Goal: Transaction & Acquisition: Download file/media

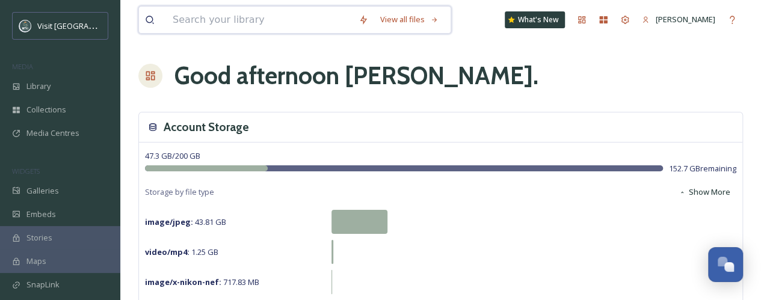
click at [262, 20] on input at bounding box center [260, 20] width 186 height 26
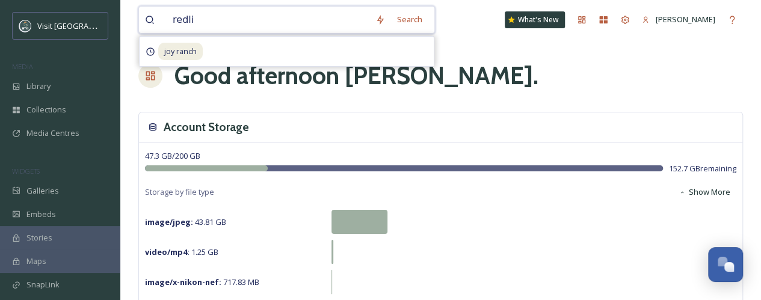
type input "[PERSON_NAME]"
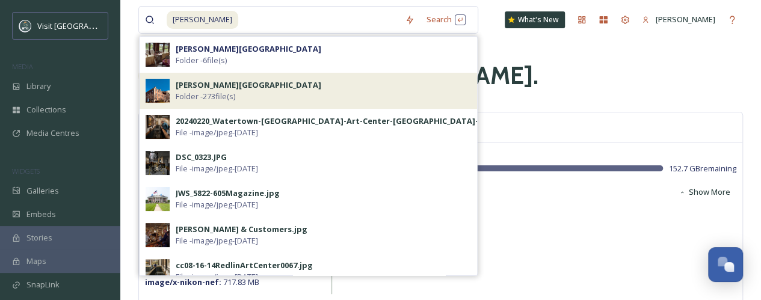
click at [283, 96] on div "[PERSON_NAME][GEOGRAPHIC_DATA] Folder - 273 file(s)" at bounding box center [323, 90] width 295 height 23
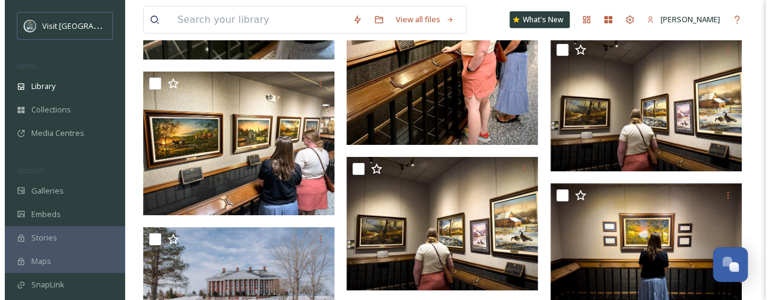
scroll to position [4029, 0]
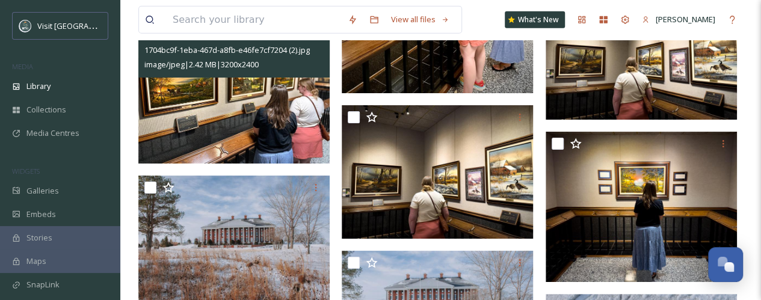
click at [244, 99] on img at bounding box center [233, 92] width 191 height 144
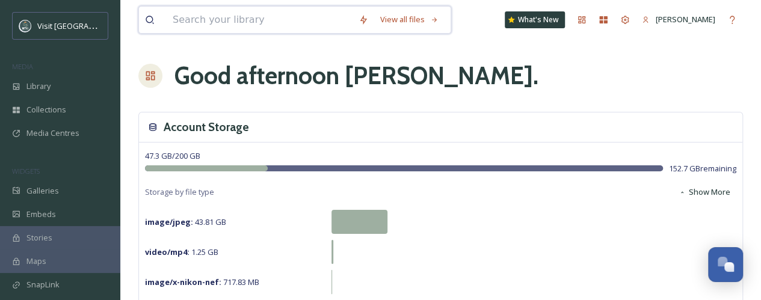
click at [193, 20] on input at bounding box center [260, 20] width 186 height 26
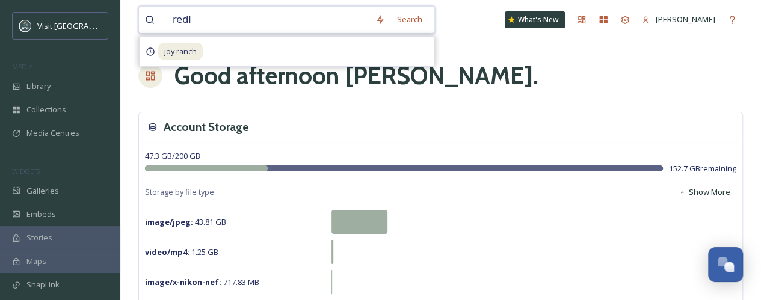
type input "redli"
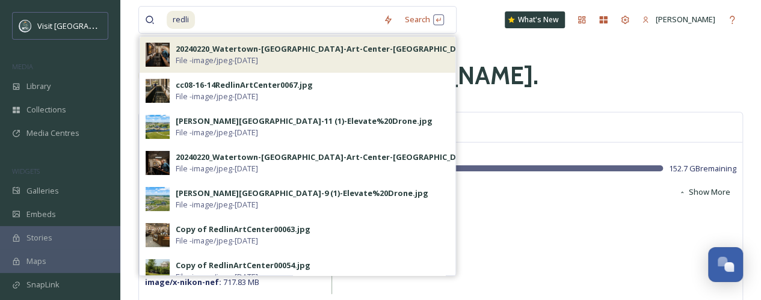
click at [209, 52] on div "20240220_Watertown-[GEOGRAPHIC_DATA]-Art-Center-[GEOGRAPHIC_DATA]-34.jpg" at bounding box center [339, 48] width 327 height 11
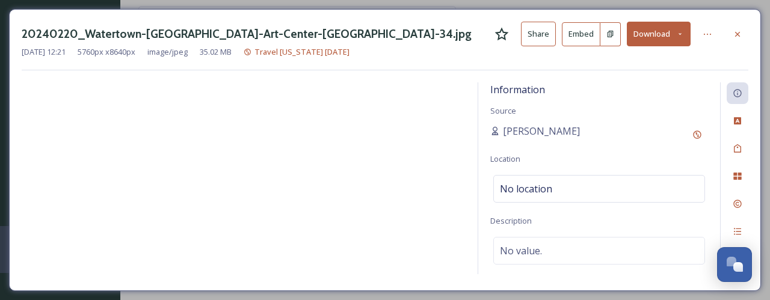
click at [692, 36] on div "20240220_Watertown-[GEOGRAPHIC_DATA]-Art-Center-[GEOGRAPHIC_DATA]-34.jpg Share …" at bounding box center [385, 34] width 726 height 25
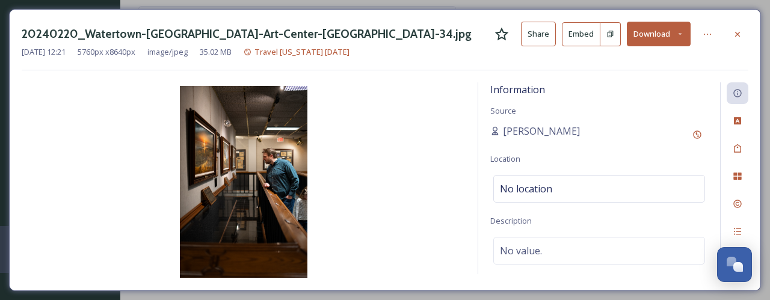
click at [681, 38] on button "Download" at bounding box center [659, 34] width 64 height 25
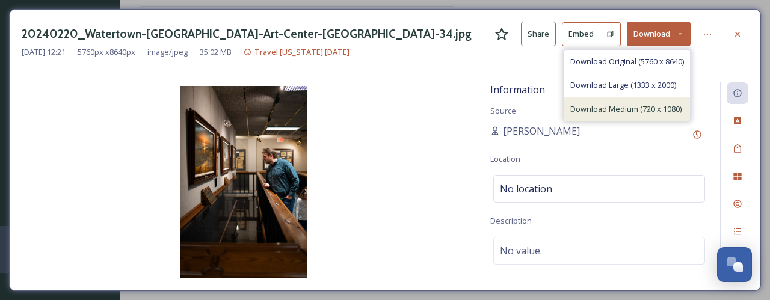
click at [641, 103] on span "Download Medium (720 x 1080)" at bounding box center [625, 108] width 111 height 11
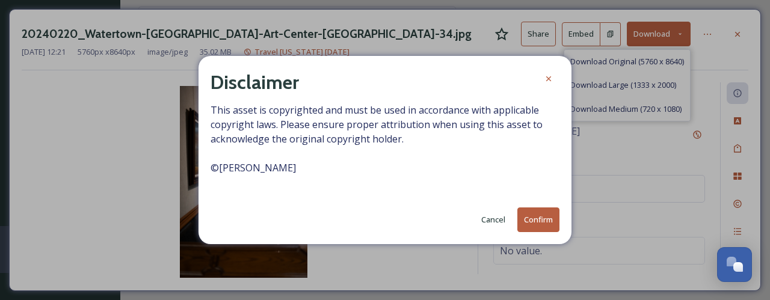
click at [532, 224] on button "Confirm" at bounding box center [538, 219] width 42 height 25
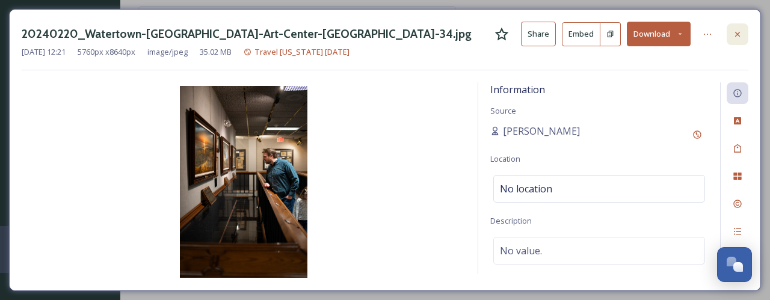
click at [731, 28] on div at bounding box center [737, 34] width 22 height 22
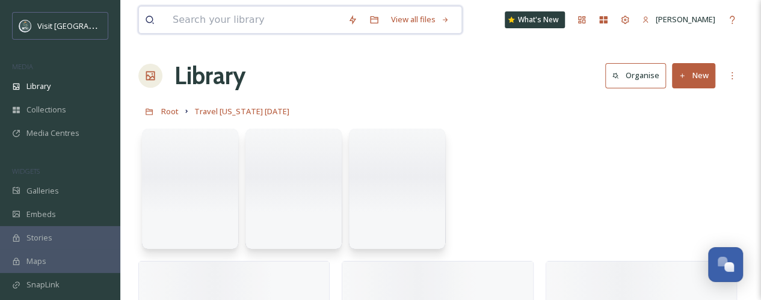
click at [220, 17] on input at bounding box center [254, 20] width 175 height 26
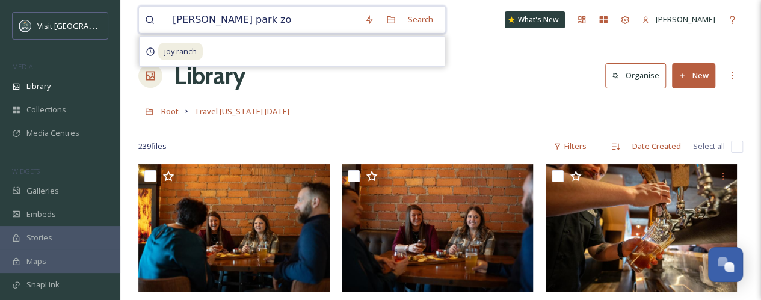
type input "[PERSON_NAME][GEOGRAPHIC_DATA]"
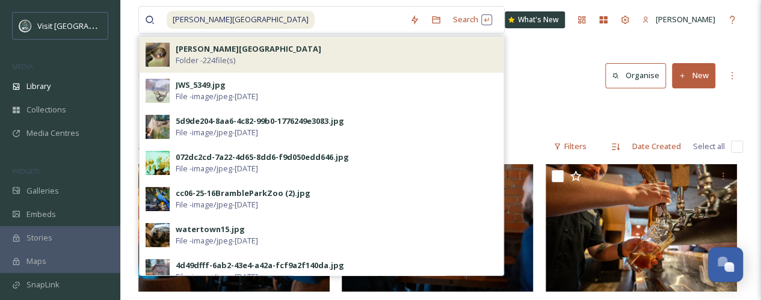
click at [357, 51] on div "[PERSON_NAME] Park Zoo Folder - 224 file(s)" at bounding box center [337, 54] width 322 height 23
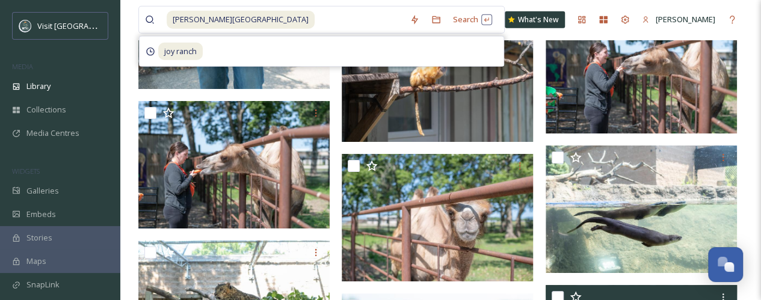
scroll to position [6013, 0]
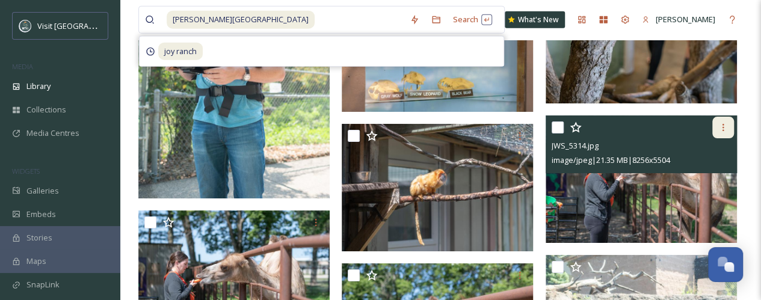
click at [722, 127] on icon at bounding box center [723, 128] width 10 height 10
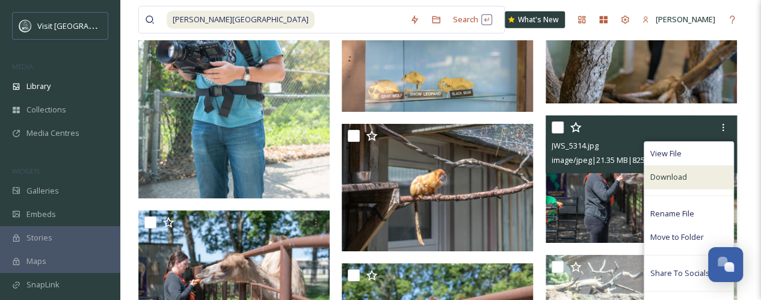
click at [674, 174] on span "Download" at bounding box center [668, 176] width 37 height 11
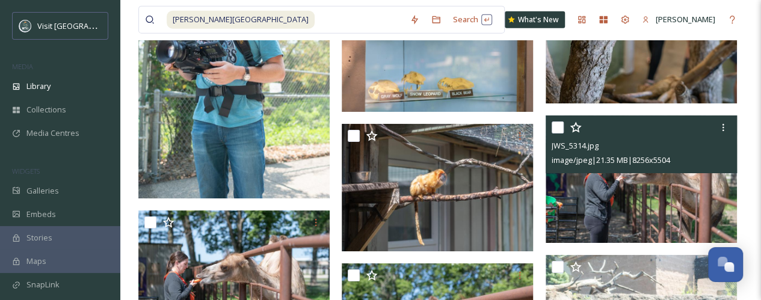
click at [672, 198] on img at bounding box center [640, 178] width 191 height 127
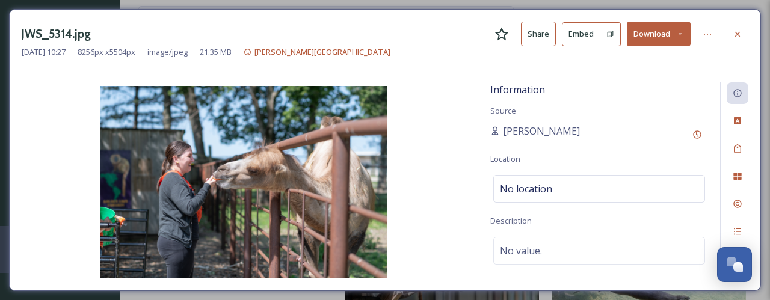
click at [680, 34] on icon at bounding box center [679, 34] width 3 height 2
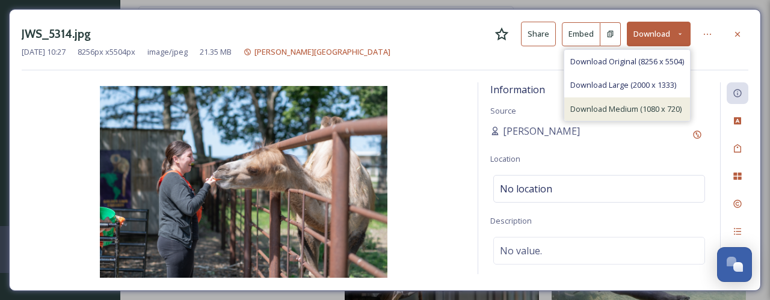
click at [649, 111] on span "Download Medium (1080 x 720)" at bounding box center [625, 108] width 111 height 11
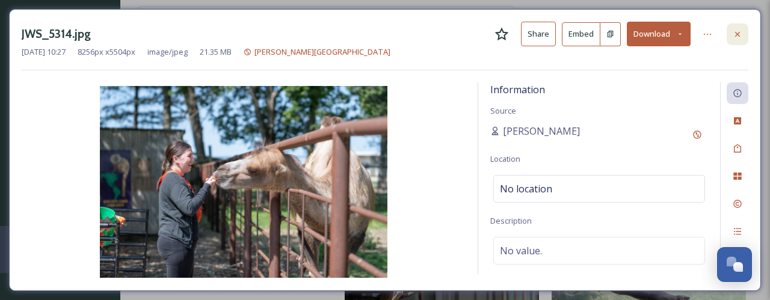
click at [742, 34] on icon at bounding box center [737, 34] width 10 height 10
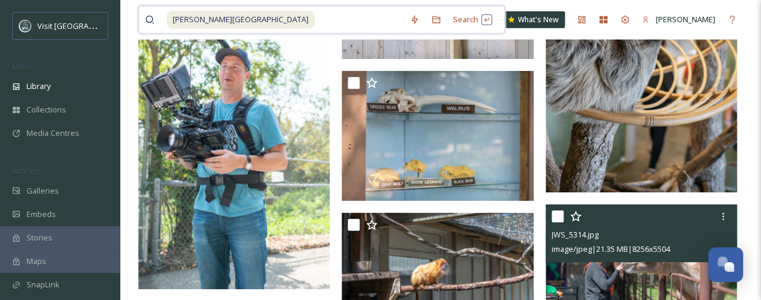
click at [321, 18] on input at bounding box center [360, 20] width 88 height 26
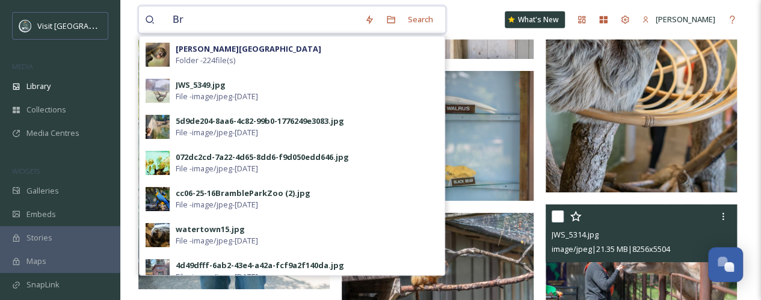
type input "B"
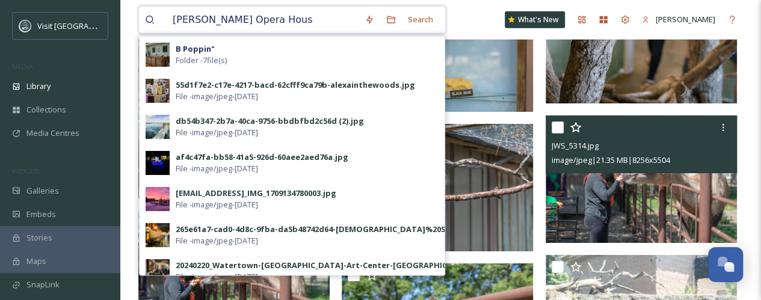
type input "[PERSON_NAME][GEOGRAPHIC_DATA]"
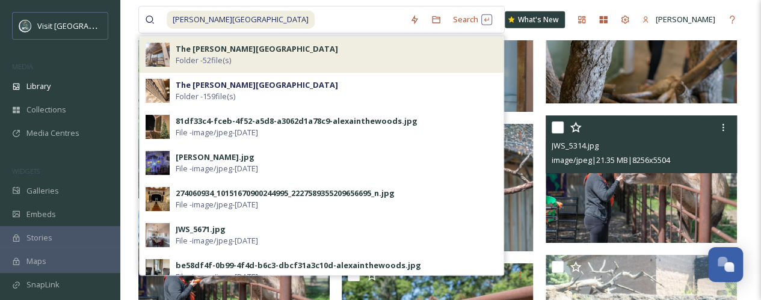
click at [210, 61] on span "Folder - 52 file(s)" at bounding box center [203, 60] width 55 height 11
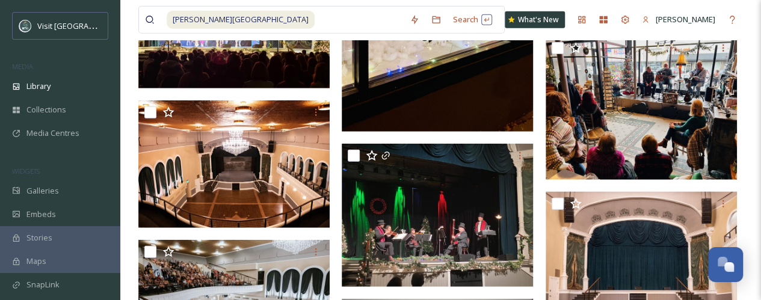
scroll to position [1804, 0]
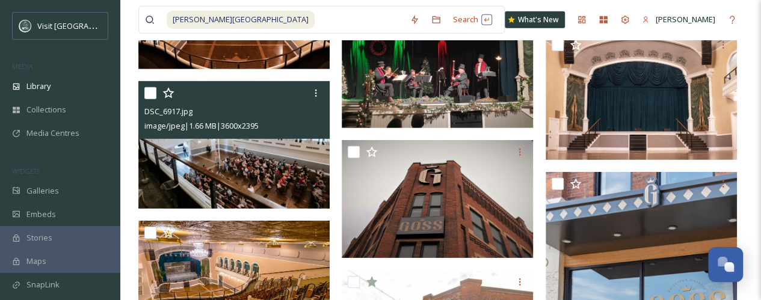
click at [287, 158] on img at bounding box center [233, 144] width 191 height 127
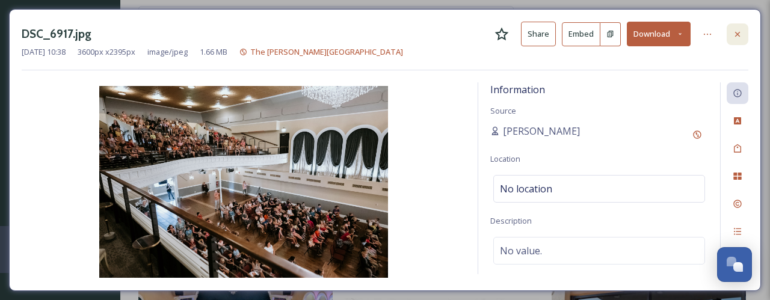
click at [737, 31] on icon at bounding box center [737, 34] width 10 height 10
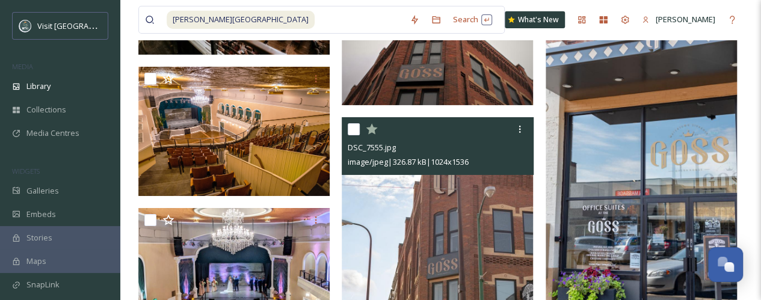
scroll to position [1984, 0]
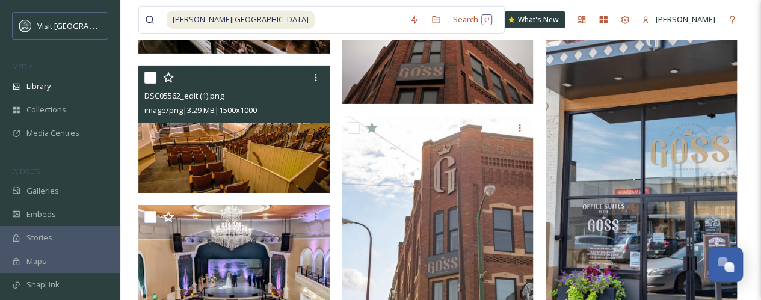
click at [229, 147] on img at bounding box center [233, 129] width 191 height 127
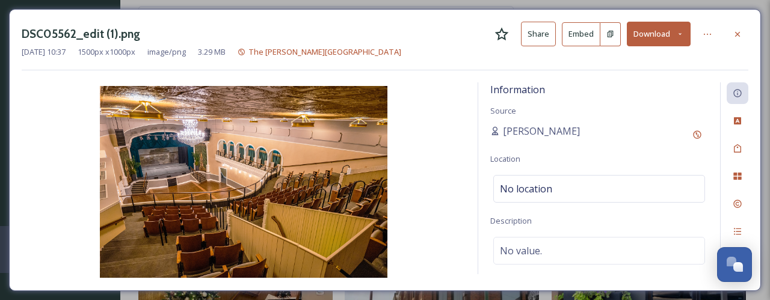
click at [683, 32] on icon at bounding box center [680, 34] width 8 height 8
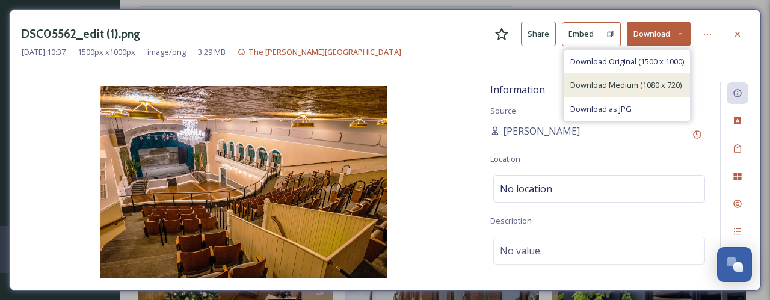
click at [640, 86] on span "Download Medium (1080 x 720)" at bounding box center [625, 84] width 111 height 11
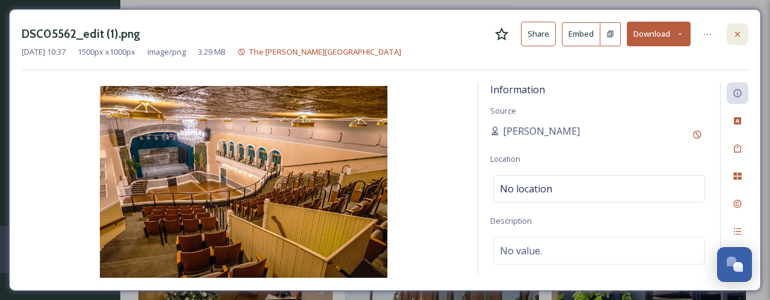
click at [735, 32] on icon at bounding box center [737, 34] width 10 height 10
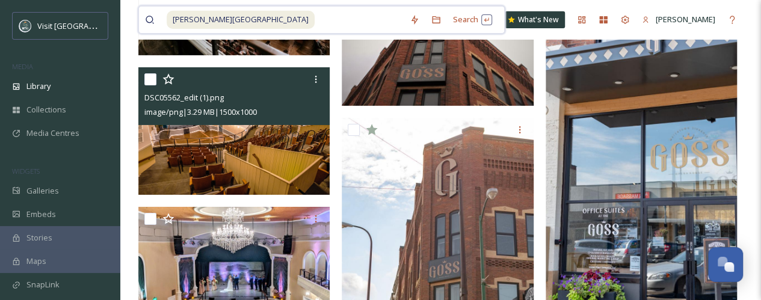
click at [244, 17] on span "[PERSON_NAME][GEOGRAPHIC_DATA]" at bounding box center [241, 19] width 148 height 17
click at [316, 26] on input at bounding box center [360, 20] width 88 height 26
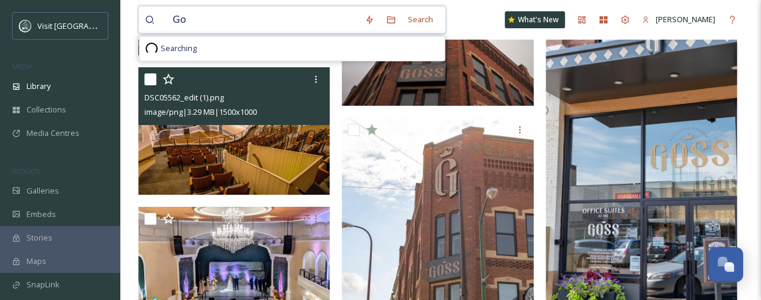
type input "G"
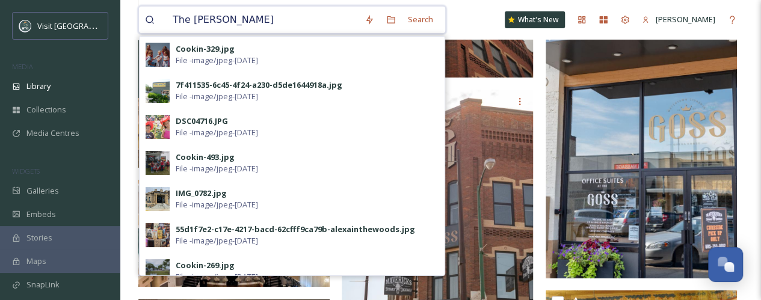
type input "The [PERSON_NAME] House"
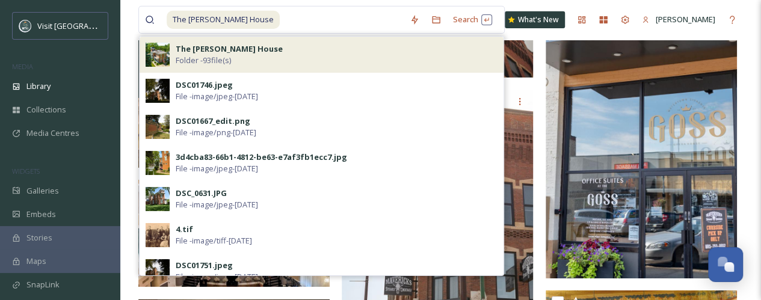
click at [271, 52] on div "The [PERSON_NAME] House Folder - 93 file(s)" at bounding box center [337, 54] width 322 height 23
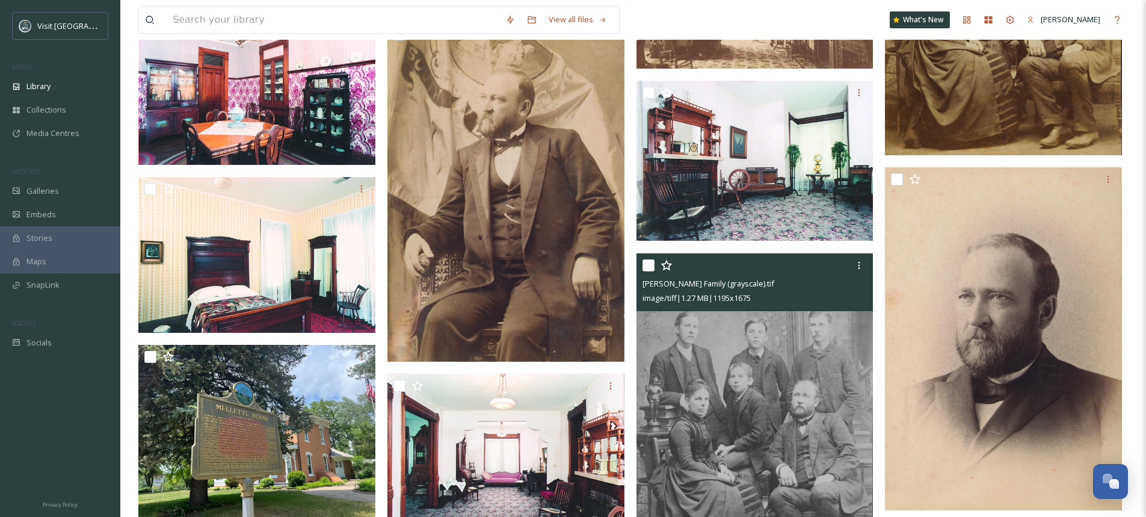
scroll to position [4149, 0]
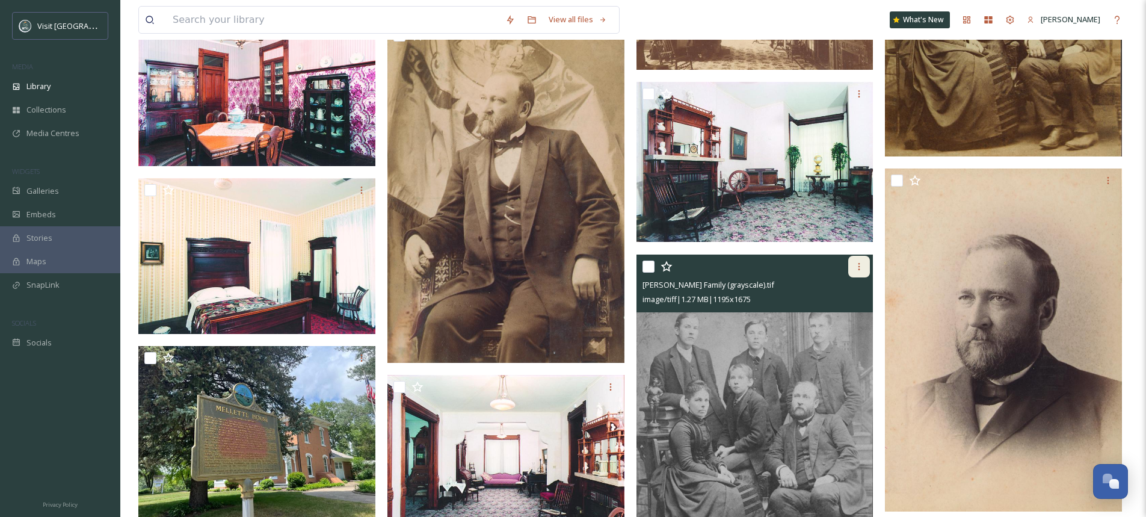
click at [769, 269] on icon at bounding box center [859, 267] width 10 height 10
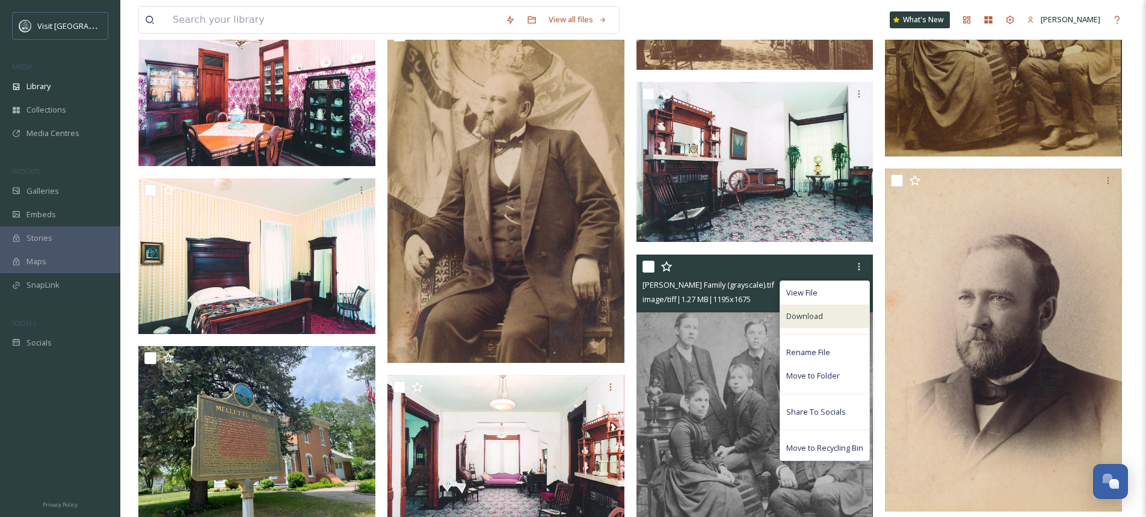
click at [769, 299] on div "Download" at bounding box center [824, 315] width 89 height 23
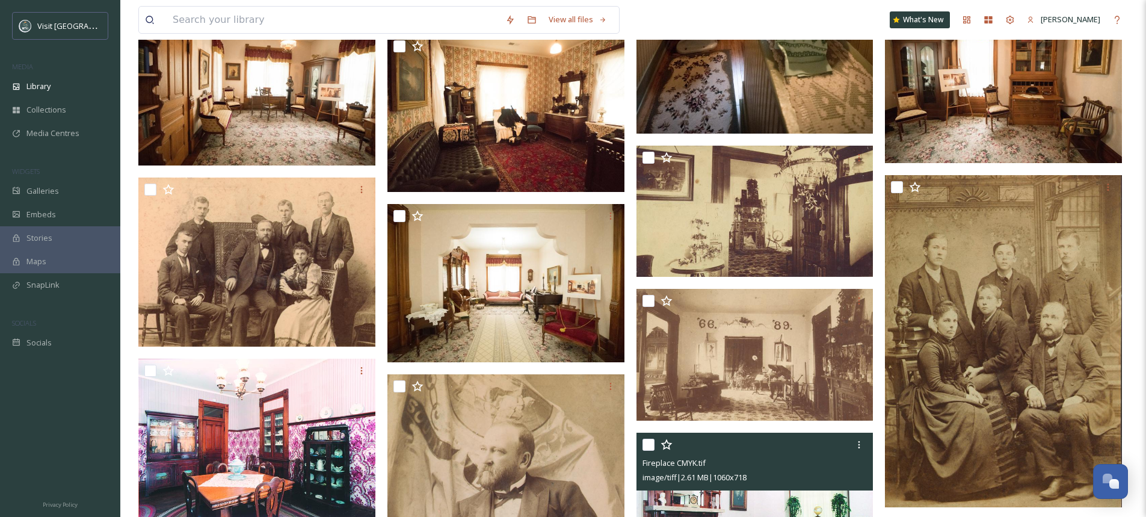
scroll to position [3788, 0]
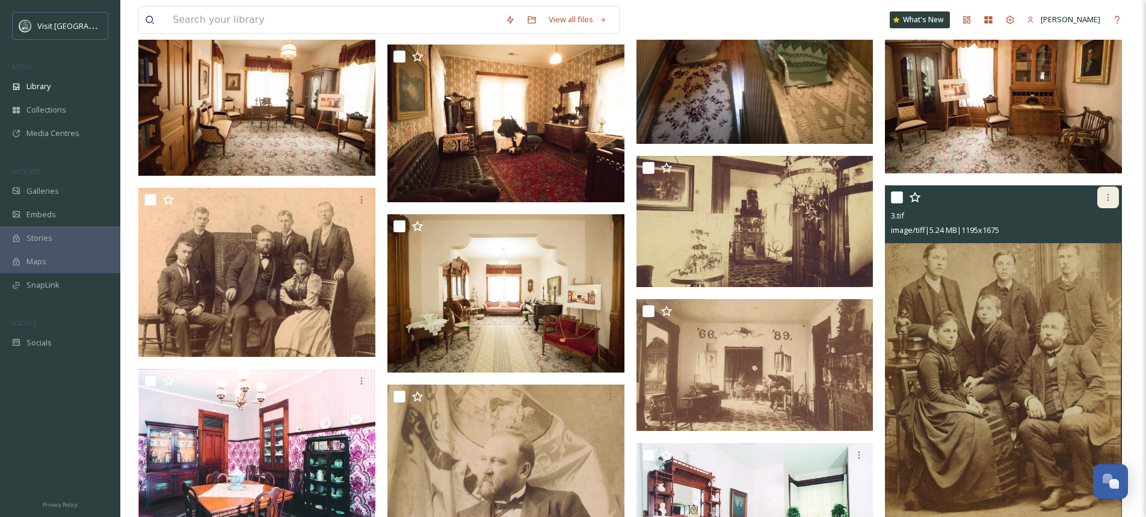
click at [769, 197] on icon at bounding box center [1108, 197] width 10 height 10
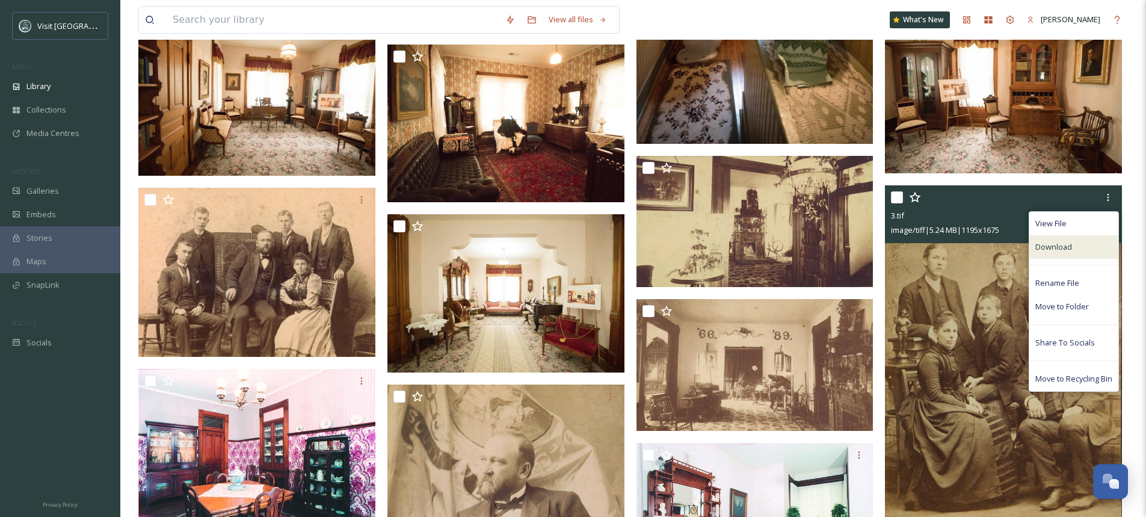
click at [769, 248] on span "Download" at bounding box center [1053, 246] width 37 height 11
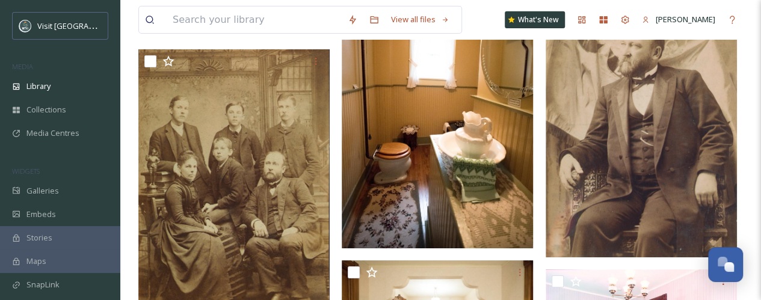
scroll to position [4339, 0]
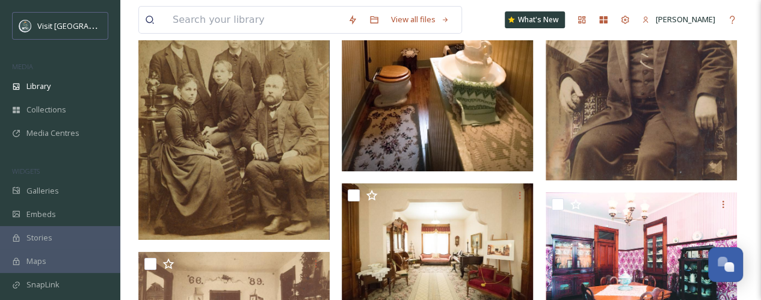
click at [251, 176] on img at bounding box center [233, 106] width 191 height 268
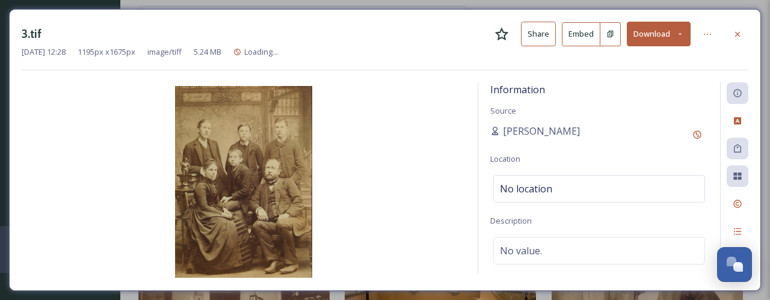
click at [680, 31] on icon at bounding box center [680, 34] width 8 height 8
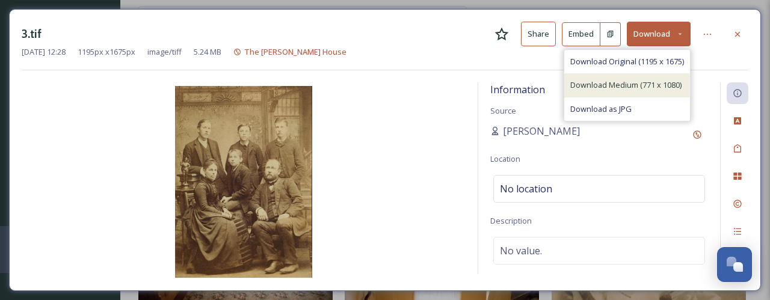
click at [653, 84] on span "Download Medium (771 x 1080)" at bounding box center [625, 84] width 111 height 11
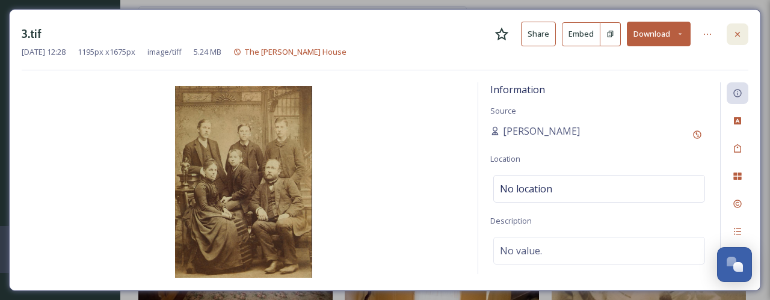
click at [737, 34] on icon at bounding box center [737, 33] width 5 height 5
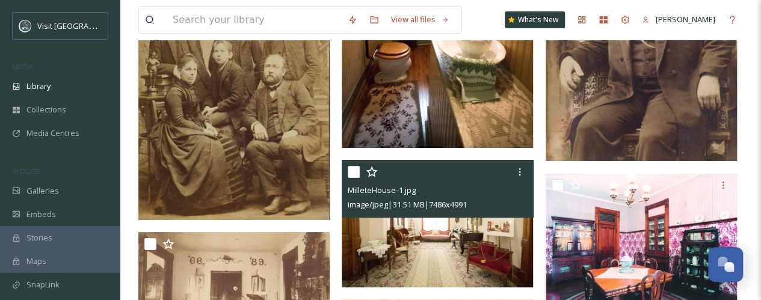
scroll to position [4600, 0]
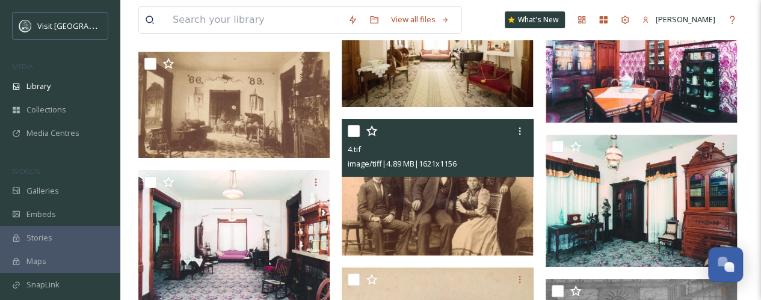
click at [444, 217] on img at bounding box center [437, 187] width 191 height 137
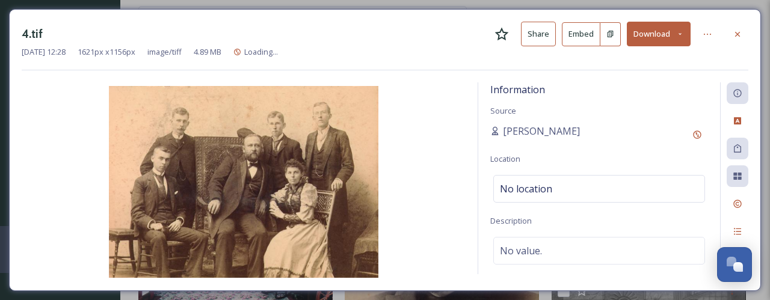
click at [679, 38] on button "Download" at bounding box center [659, 34] width 64 height 25
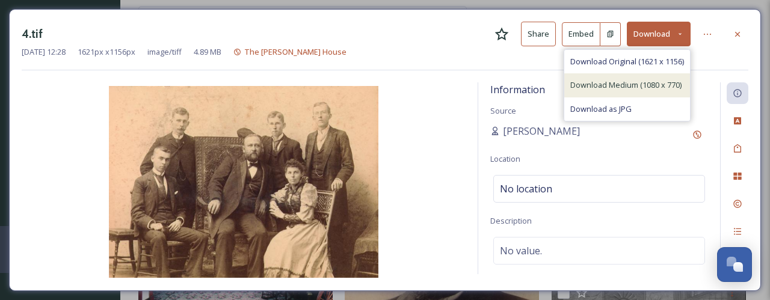
click at [644, 90] on div "Download Medium (1080 x 770)" at bounding box center [627, 84] width 126 height 23
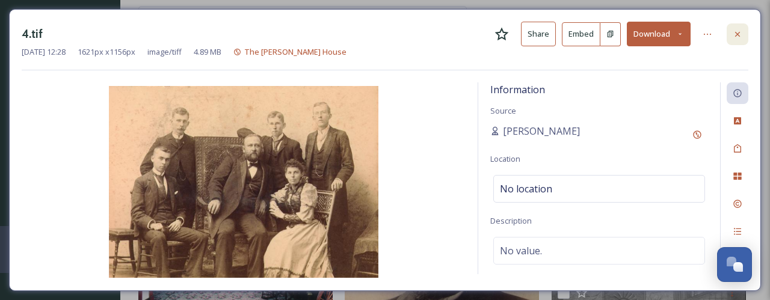
click at [736, 39] on div at bounding box center [737, 34] width 22 height 22
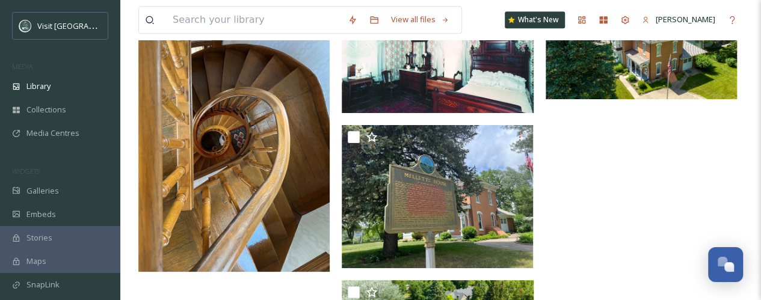
scroll to position [5322, 0]
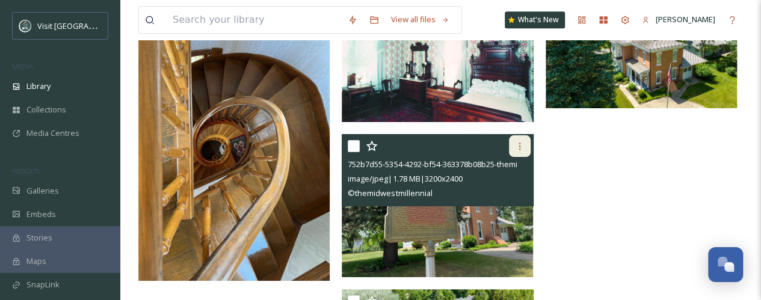
click at [521, 144] on icon at bounding box center [520, 146] width 10 height 10
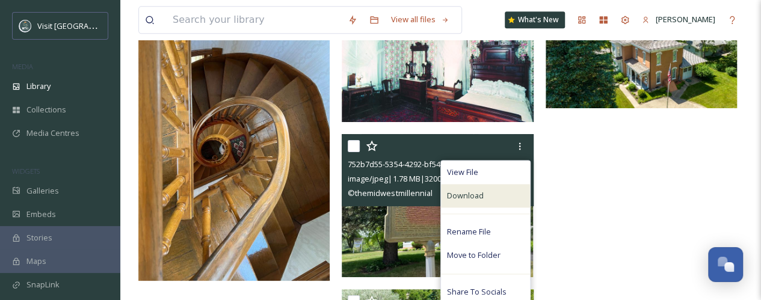
click at [486, 197] on div "Download" at bounding box center [485, 195] width 89 height 23
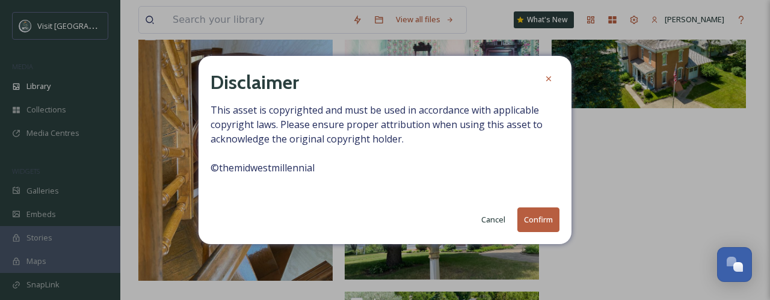
click at [532, 216] on button "Confirm" at bounding box center [538, 219] width 42 height 25
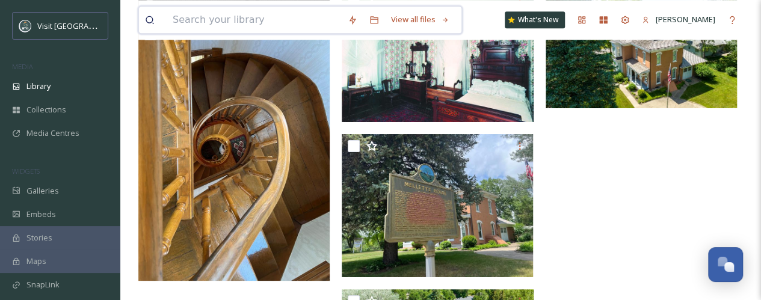
click at [250, 23] on input at bounding box center [254, 20] width 175 height 26
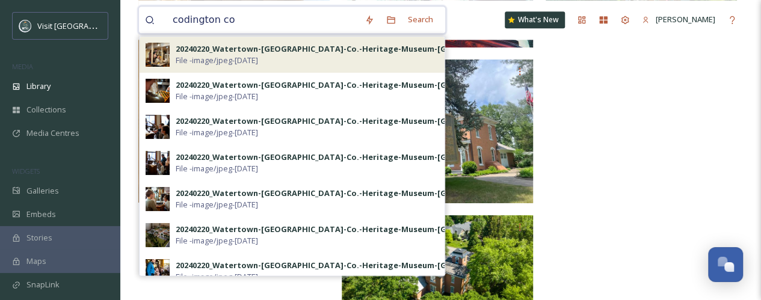
type input "codington co"
click at [258, 58] on span "File - image/jpeg - [DATE]" at bounding box center [217, 60] width 82 height 11
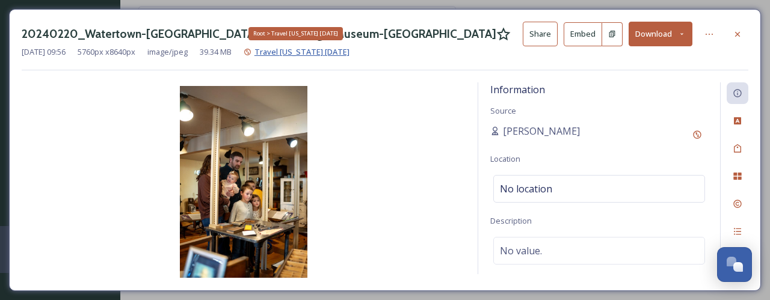
click at [305, 52] on span "Travel [US_STATE] [DATE]" at bounding box center [301, 51] width 95 height 11
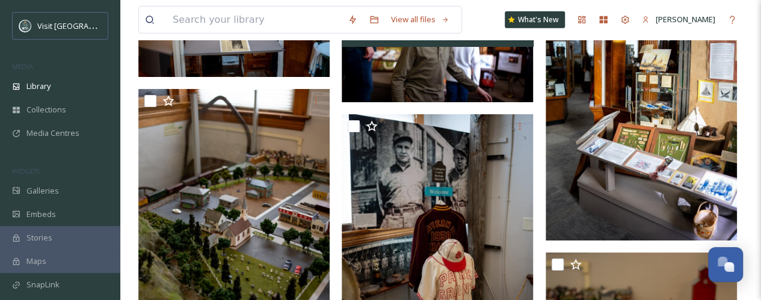
scroll to position [13350, 0]
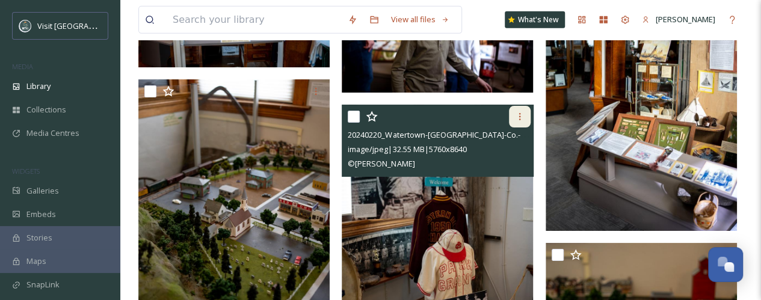
click at [523, 114] on icon at bounding box center [520, 117] width 10 height 10
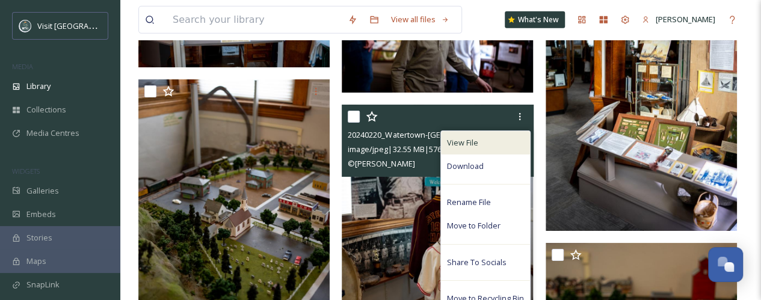
click at [485, 143] on div "View File" at bounding box center [485, 142] width 89 height 23
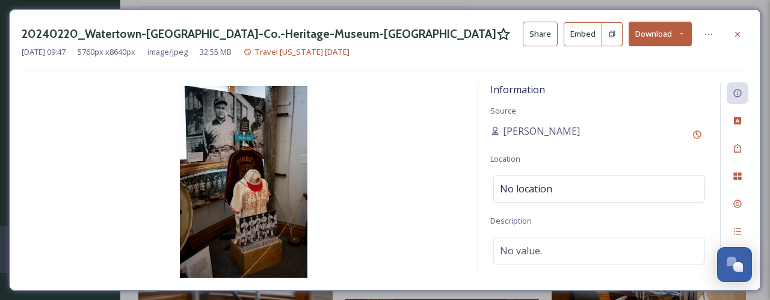
click at [687, 40] on button "Download" at bounding box center [660, 34] width 64 height 25
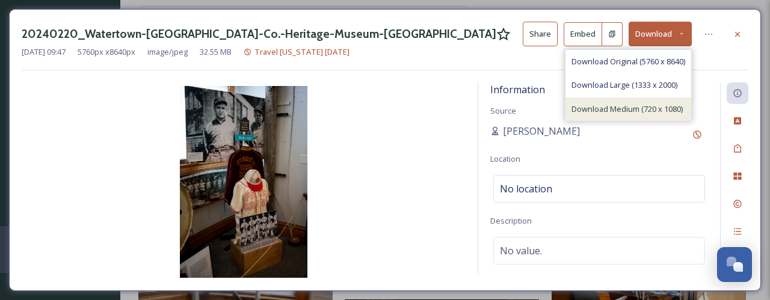
click at [633, 106] on span "Download Medium (720 x 1080)" at bounding box center [626, 108] width 111 height 11
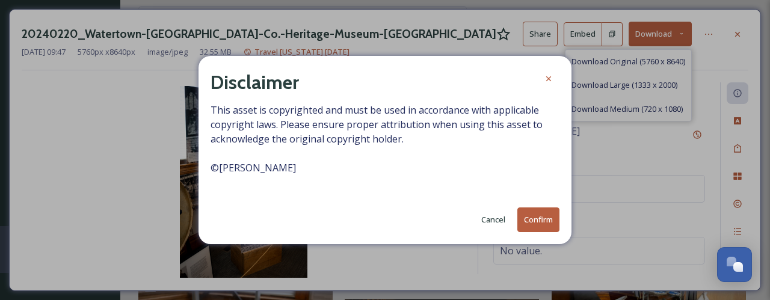
click at [535, 217] on button "Confirm" at bounding box center [538, 219] width 42 height 25
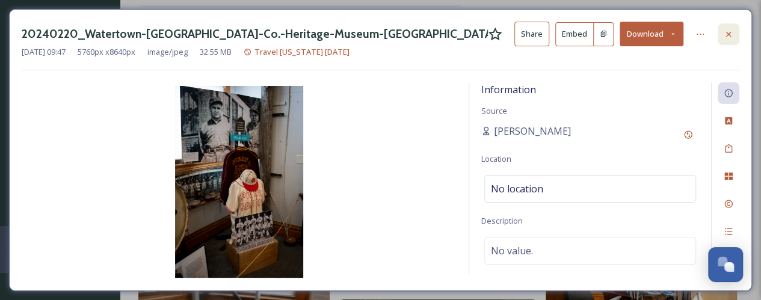
click at [729, 34] on icon at bounding box center [728, 34] width 10 height 10
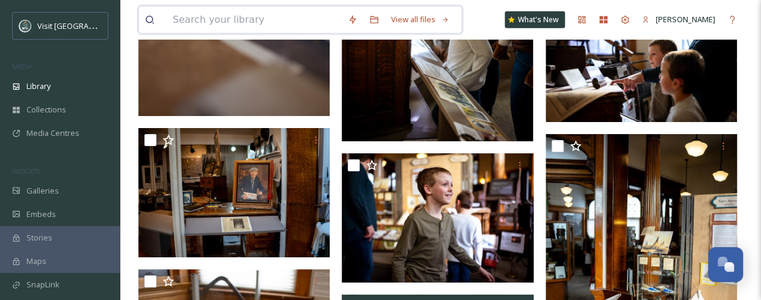
click at [269, 23] on input at bounding box center [254, 20] width 175 height 26
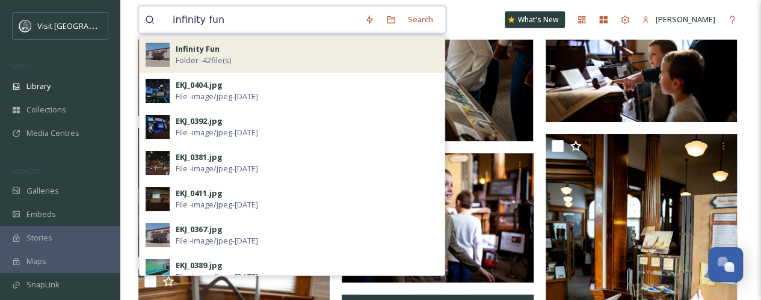
type input "infinity fun"
click at [262, 58] on div "Infinity Fun Folder - 42 file(s)" at bounding box center [307, 54] width 263 height 23
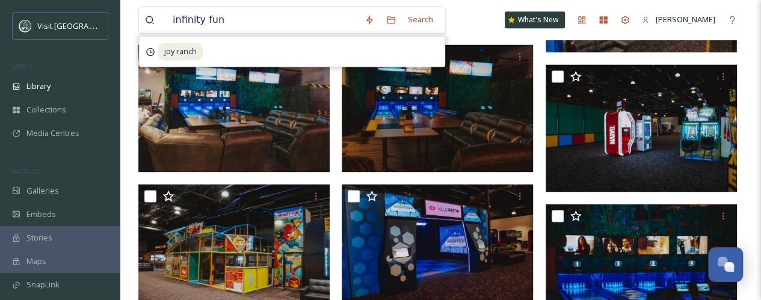
scroll to position [800, 0]
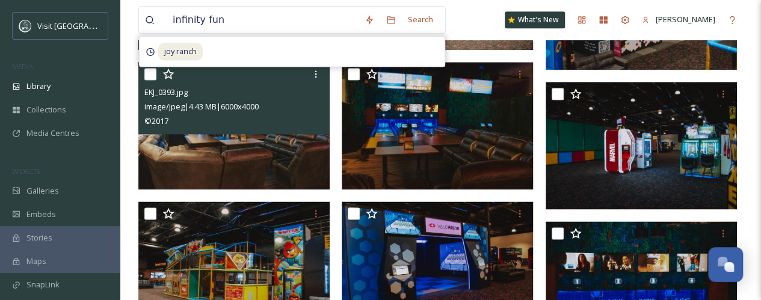
click at [235, 144] on img at bounding box center [233, 125] width 191 height 127
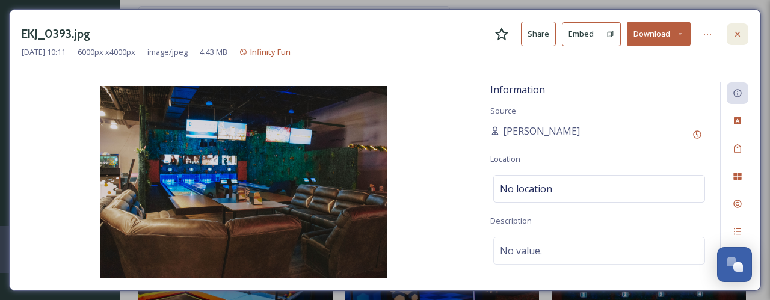
click at [741, 35] on icon at bounding box center [737, 34] width 10 height 10
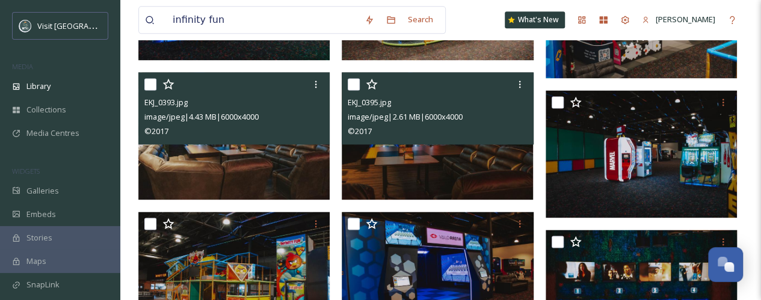
click at [492, 167] on img at bounding box center [437, 135] width 191 height 127
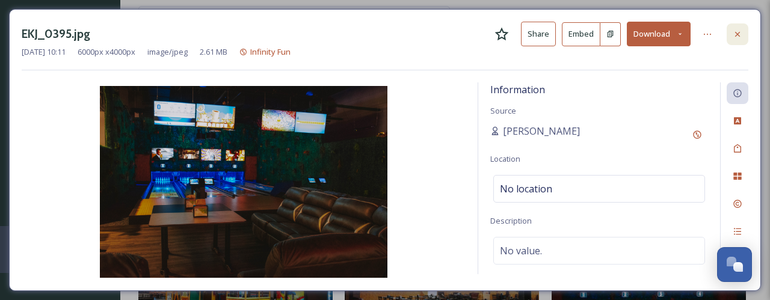
click at [738, 32] on icon at bounding box center [737, 34] width 10 height 10
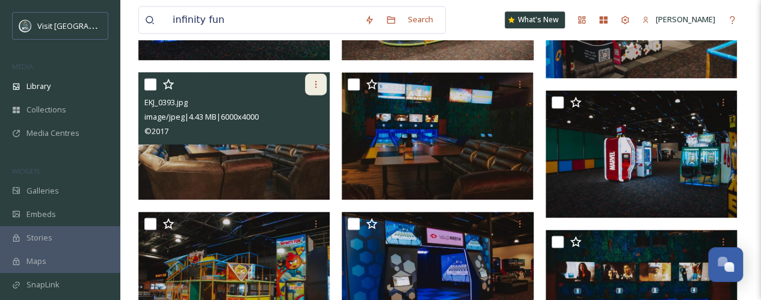
click at [318, 82] on icon at bounding box center [316, 84] width 10 height 10
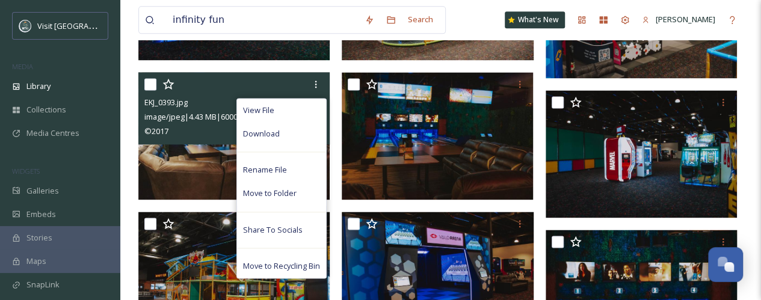
click at [215, 170] on img at bounding box center [233, 135] width 191 height 127
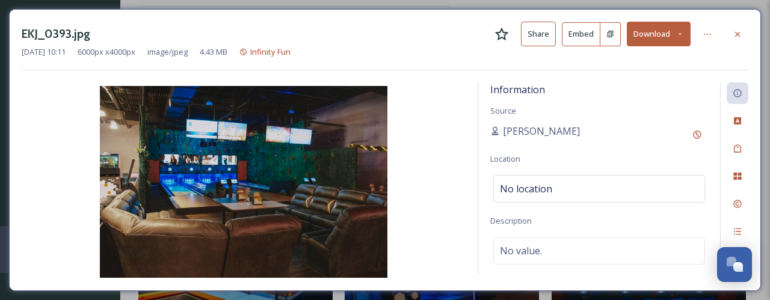
click at [686, 37] on button "Download" at bounding box center [659, 34] width 64 height 25
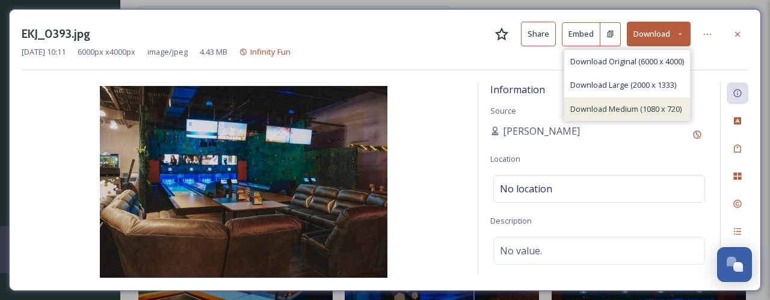
click at [646, 105] on span "Download Medium (1080 x 720)" at bounding box center [625, 108] width 111 height 11
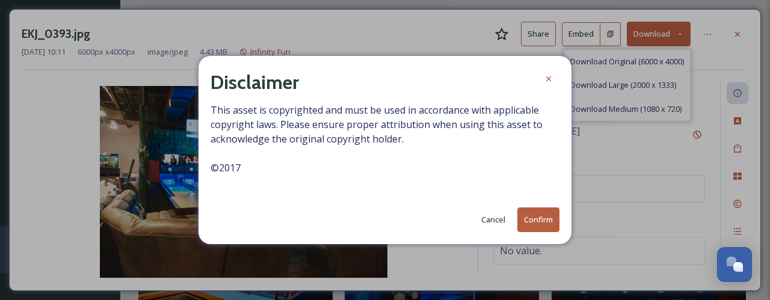
click at [541, 216] on button "Confirm" at bounding box center [538, 219] width 42 height 25
